Goal: Check status: Check status

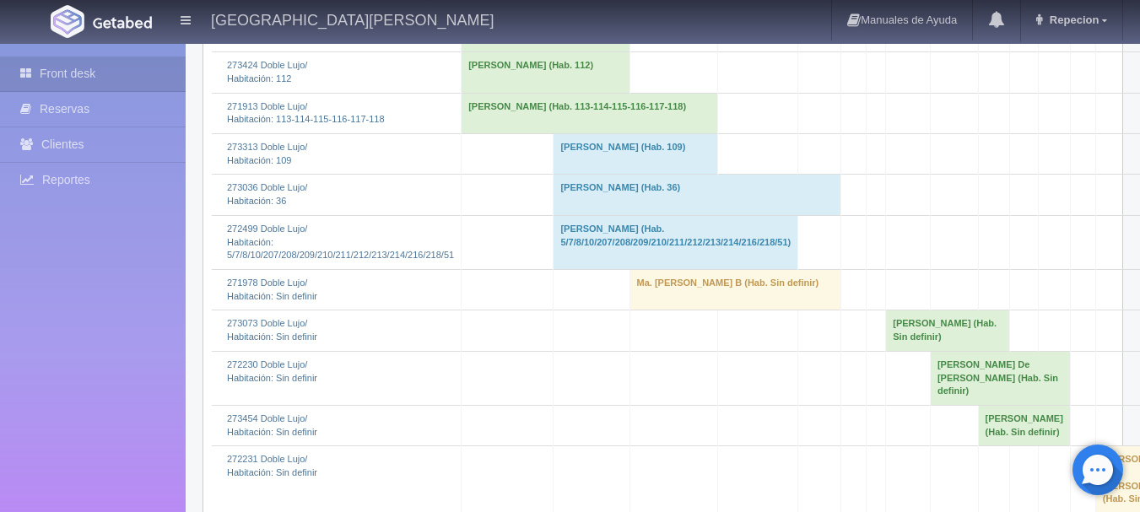
scroll to position [760, 0]
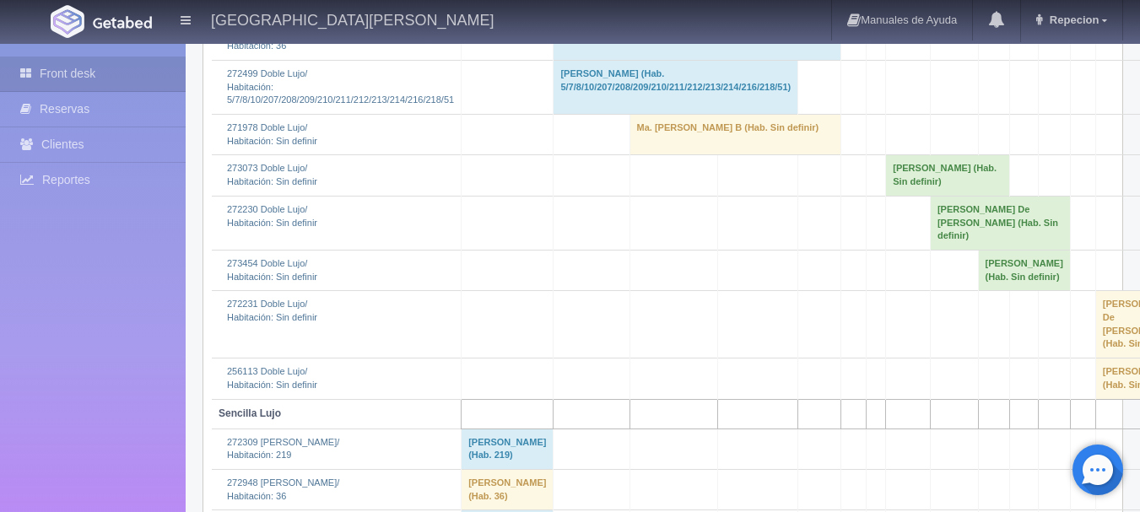
click at [695, 154] on td "Ma. [PERSON_NAME] B (Hab. Sin definir)" at bounding box center [735, 134] width 211 height 41
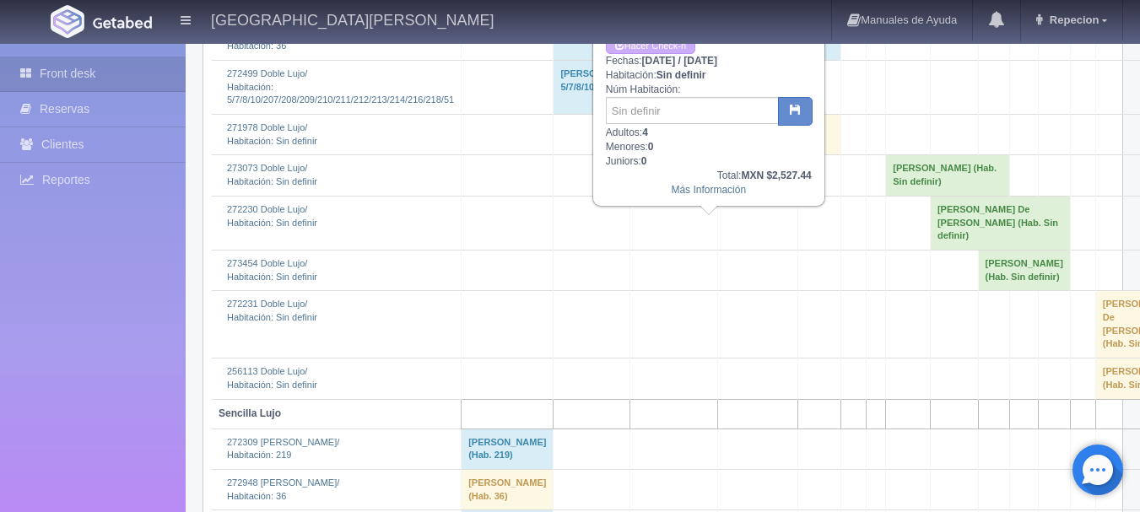
click at [695, 154] on td "Ma. [PERSON_NAME] B (Hab. Sin definir)" at bounding box center [735, 134] width 211 height 41
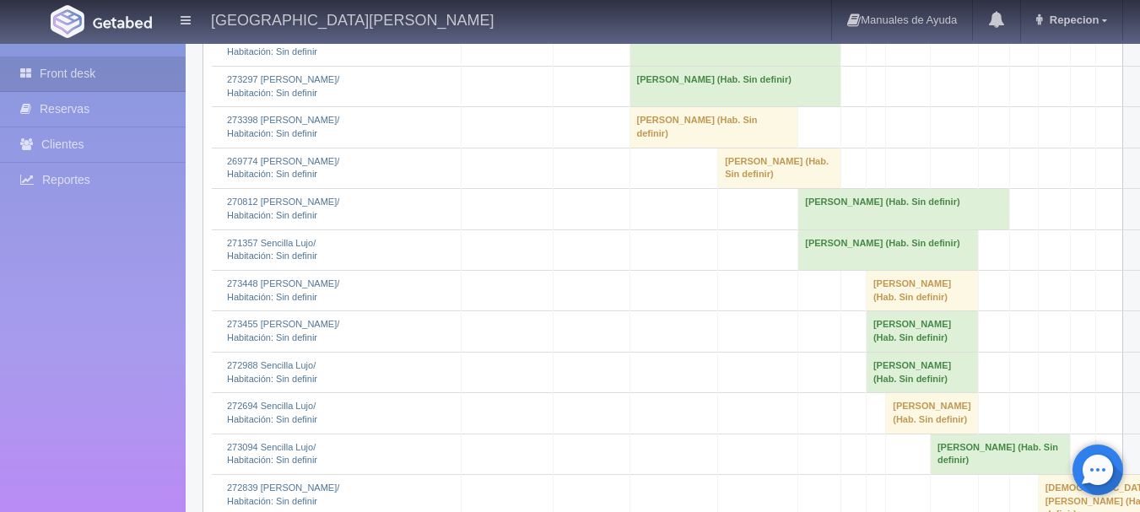
scroll to position [1941, 0]
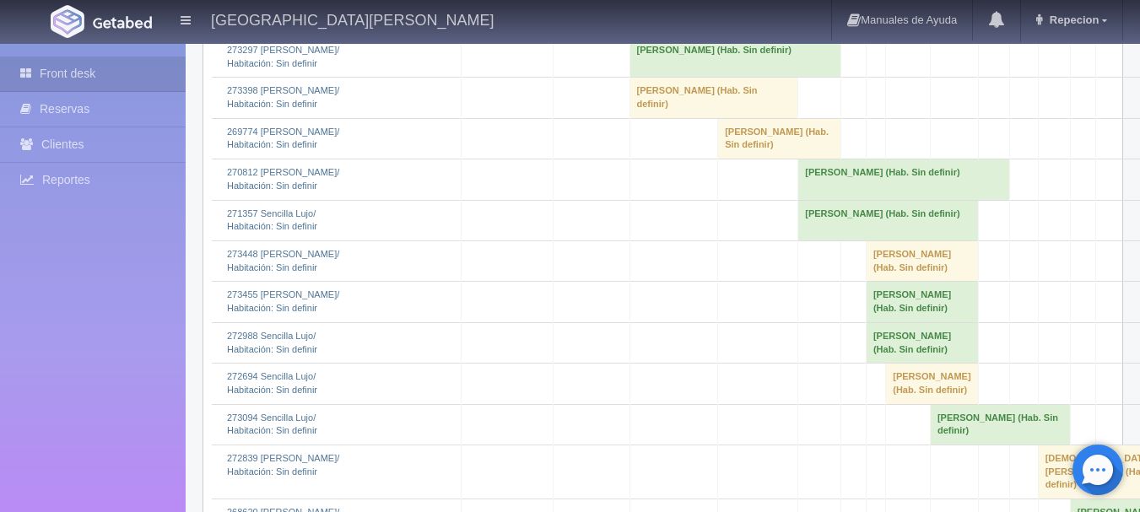
click at [668, 118] on td "[PERSON_NAME] (Hab. Sin definir)" at bounding box center [714, 98] width 169 height 41
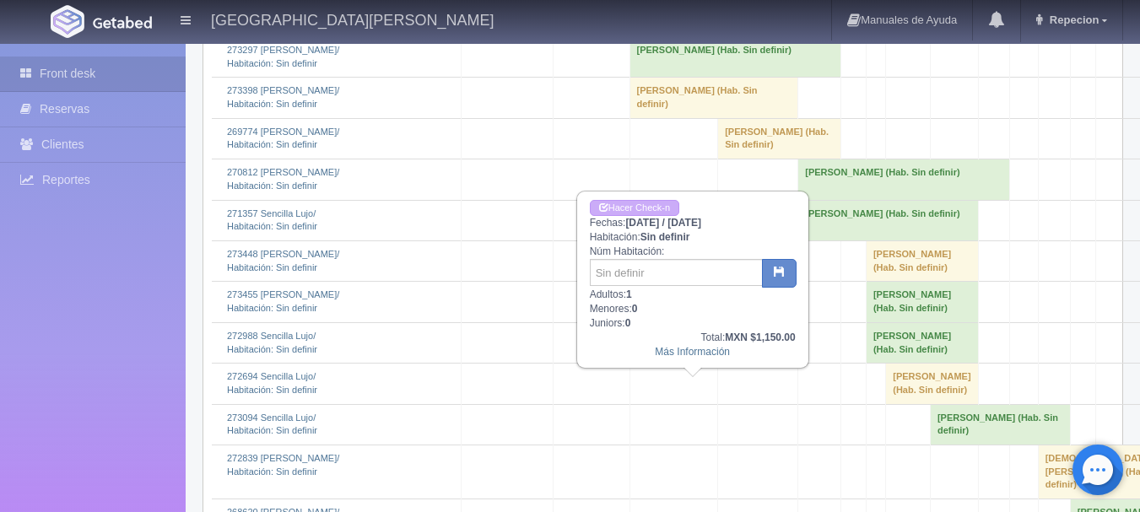
click at [675, 118] on td "[PERSON_NAME] (Hab. Sin definir)" at bounding box center [714, 98] width 169 height 41
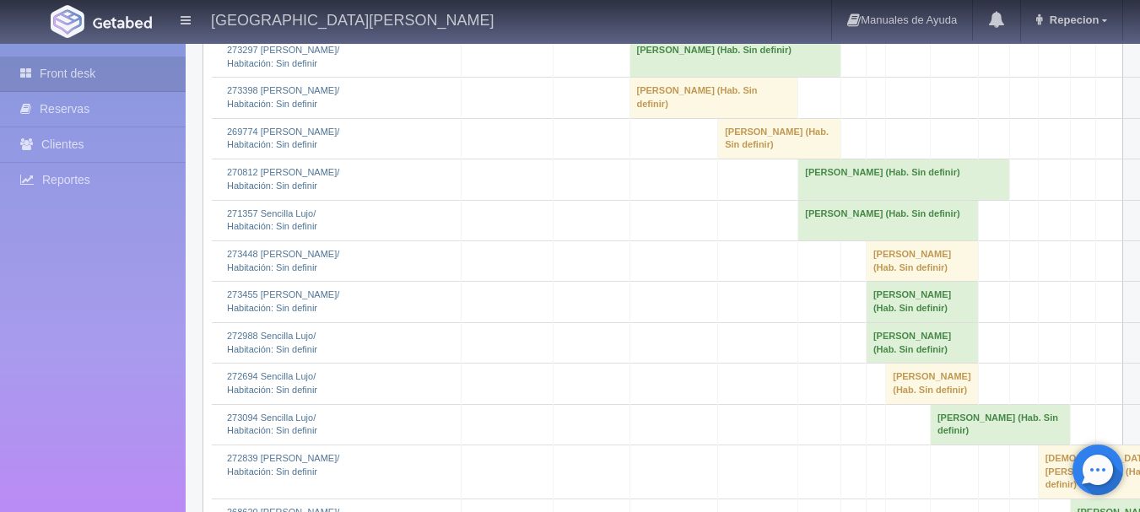
click at [684, 77] on td "[PERSON_NAME] (Hab. Sin definir)" at bounding box center [735, 56] width 211 height 41
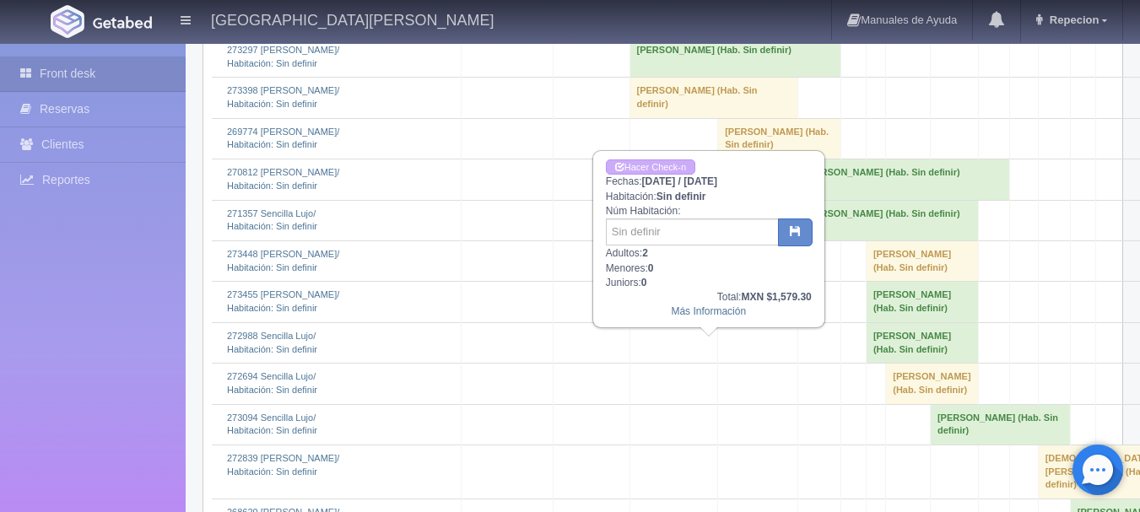
click at [684, 77] on td "[PERSON_NAME] (Hab. Sin definir)" at bounding box center [735, 56] width 211 height 41
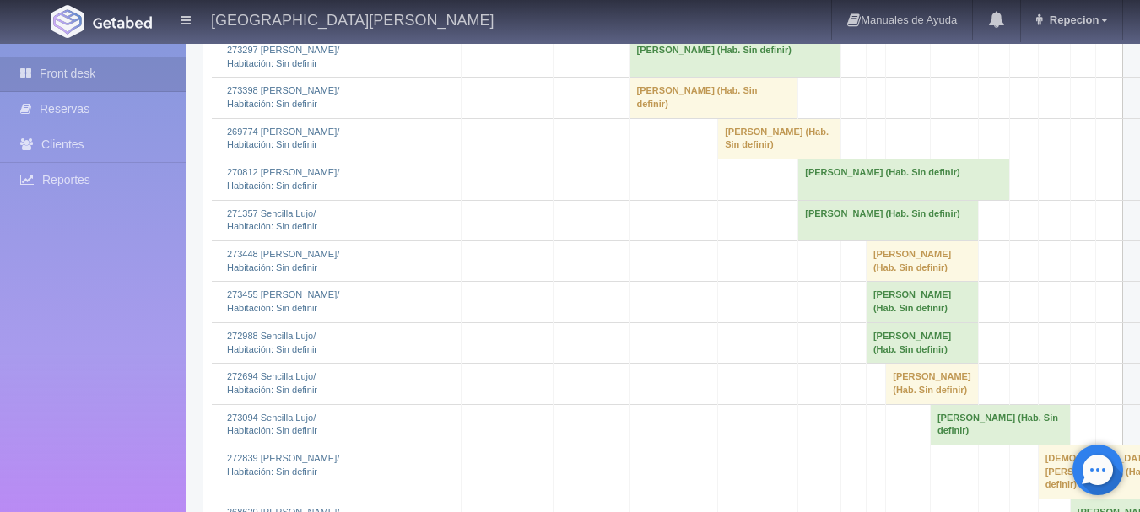
click at [687, 77] on td "[PERSON_NAME] (Hab. Sin definir)" at bounding box center [735, 56] width 211 height 41
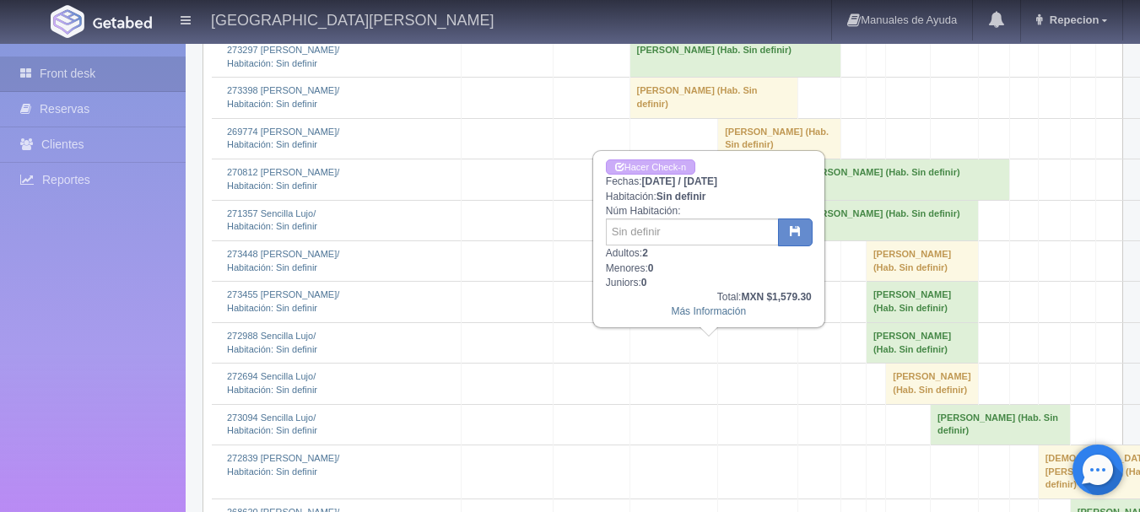
click at [687, 77] on td "[PERSON_NAME] (Hab. Sin definir)" at bounding box center [735, 56] width 211 height 41
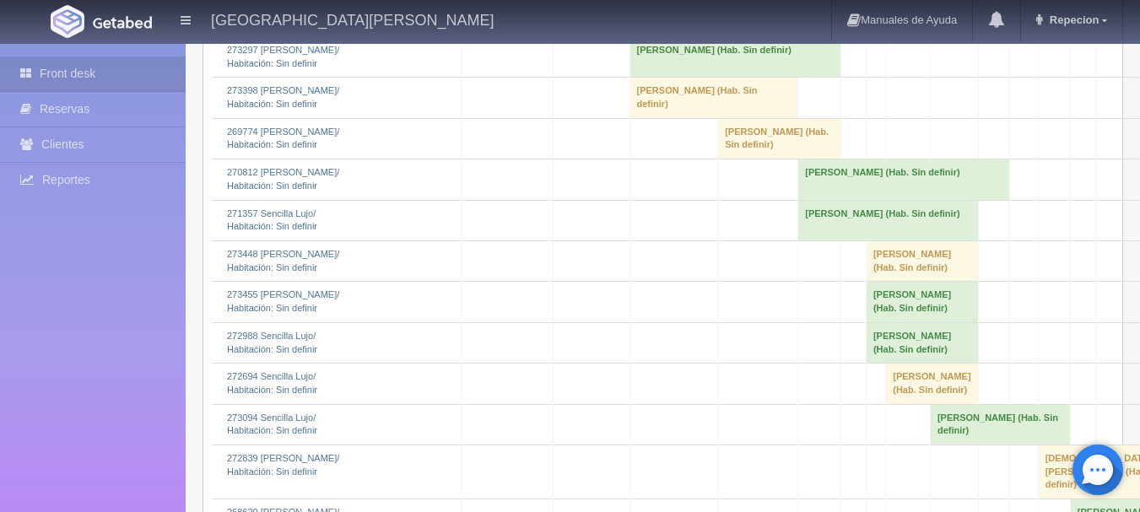
click at [686, 36] on td "[PERSON_NAME] (Hab. Sin definir)" at bounding box center [735, 16] width 211 height 41
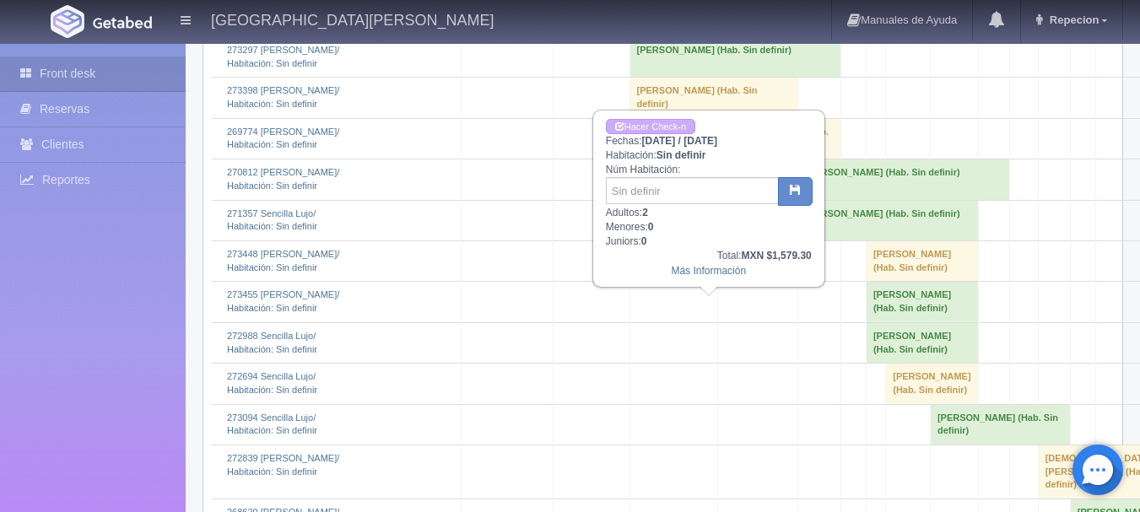
click at [686, 36] on td "[PERSON_NAME] (Hab. Sin definir)" at bounding box center [735, 16] width 211 height 41
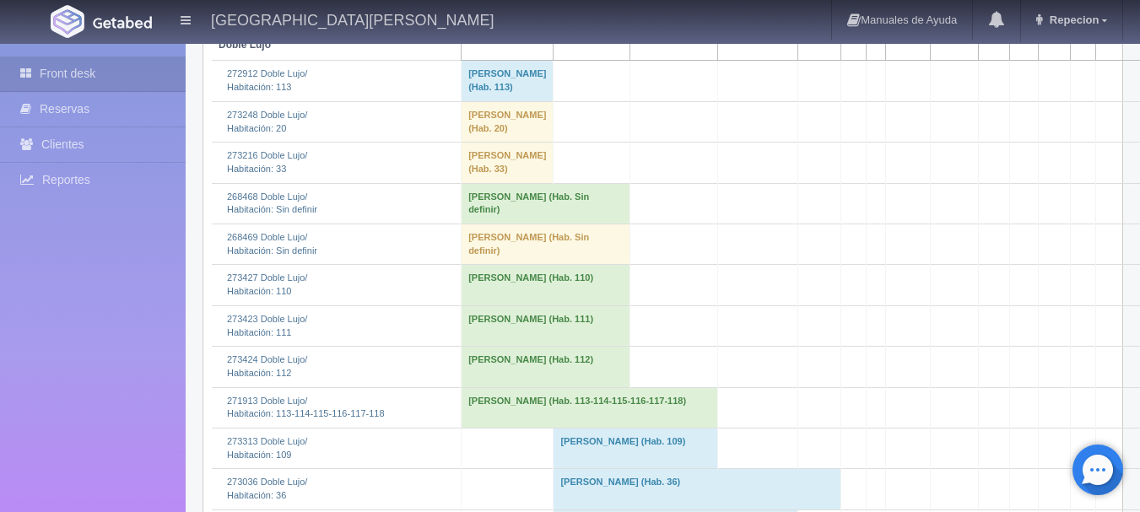
scroll to position [0, 0]
